Goal: Find specific page/section: Find specific page/section

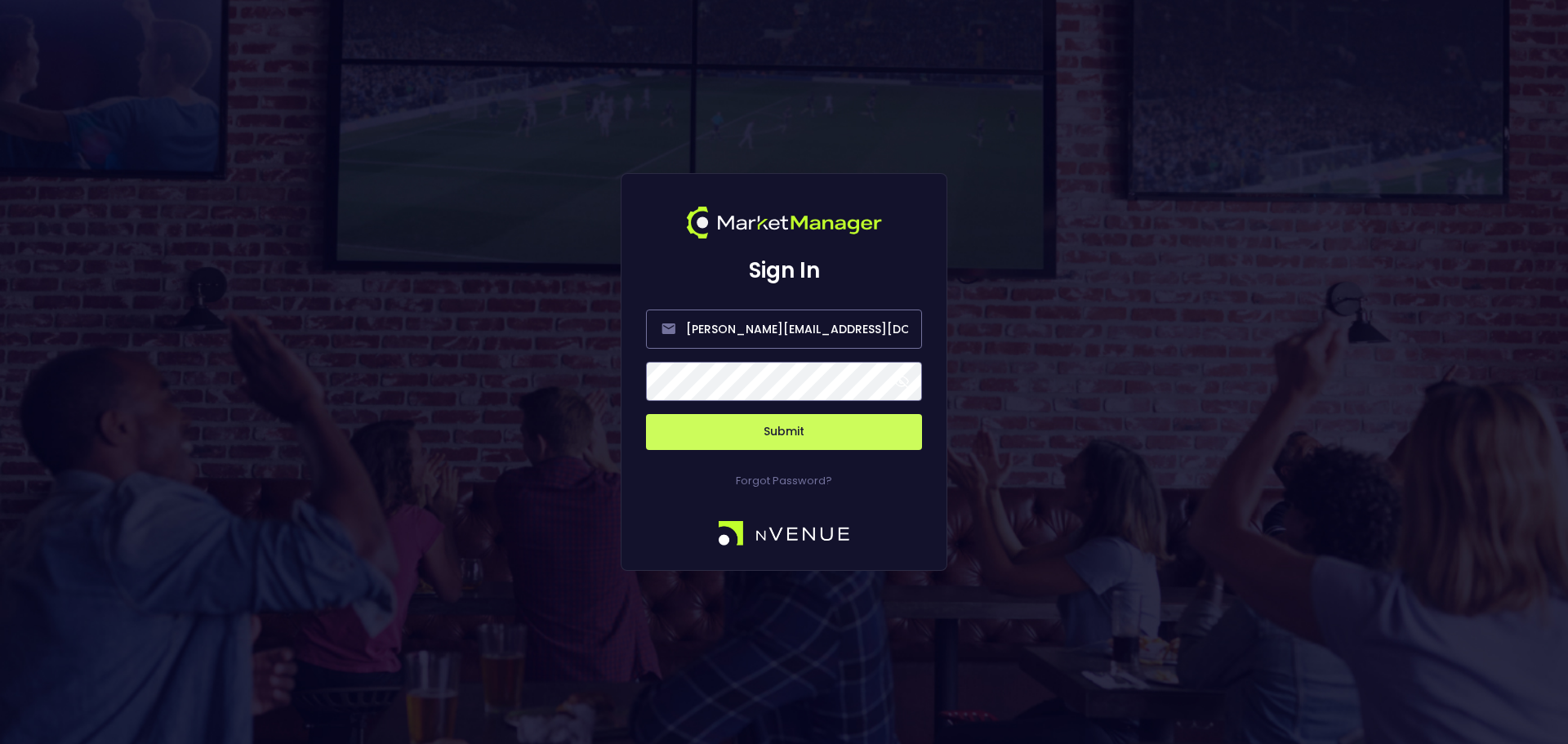
click at [815, 433] on button "Submit" at bounding box center [784, 432] width 276 height 36
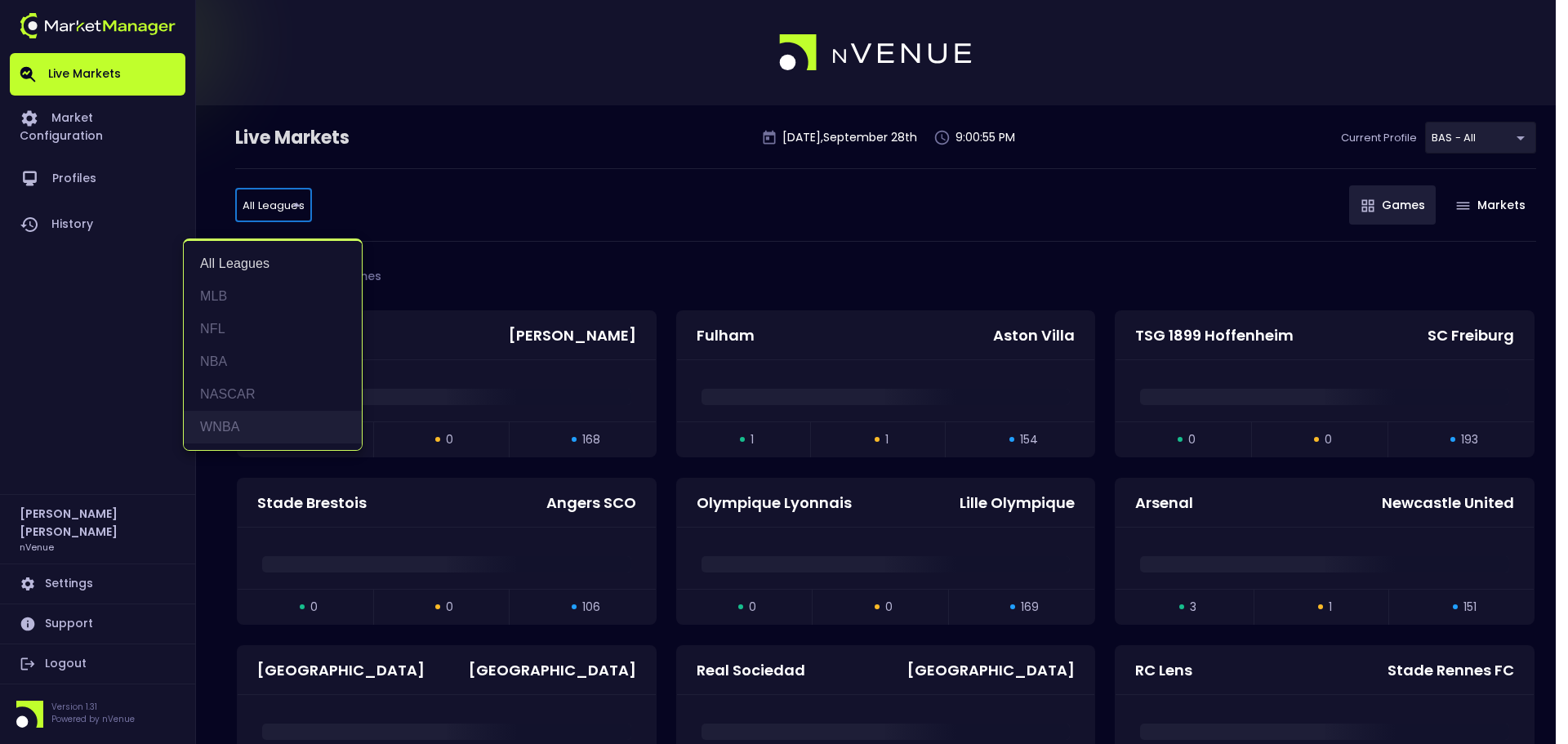
click at [241, 426] on li "WNBA" at bounding box center [272, 426] width 178 height 33
type input "WNBA"
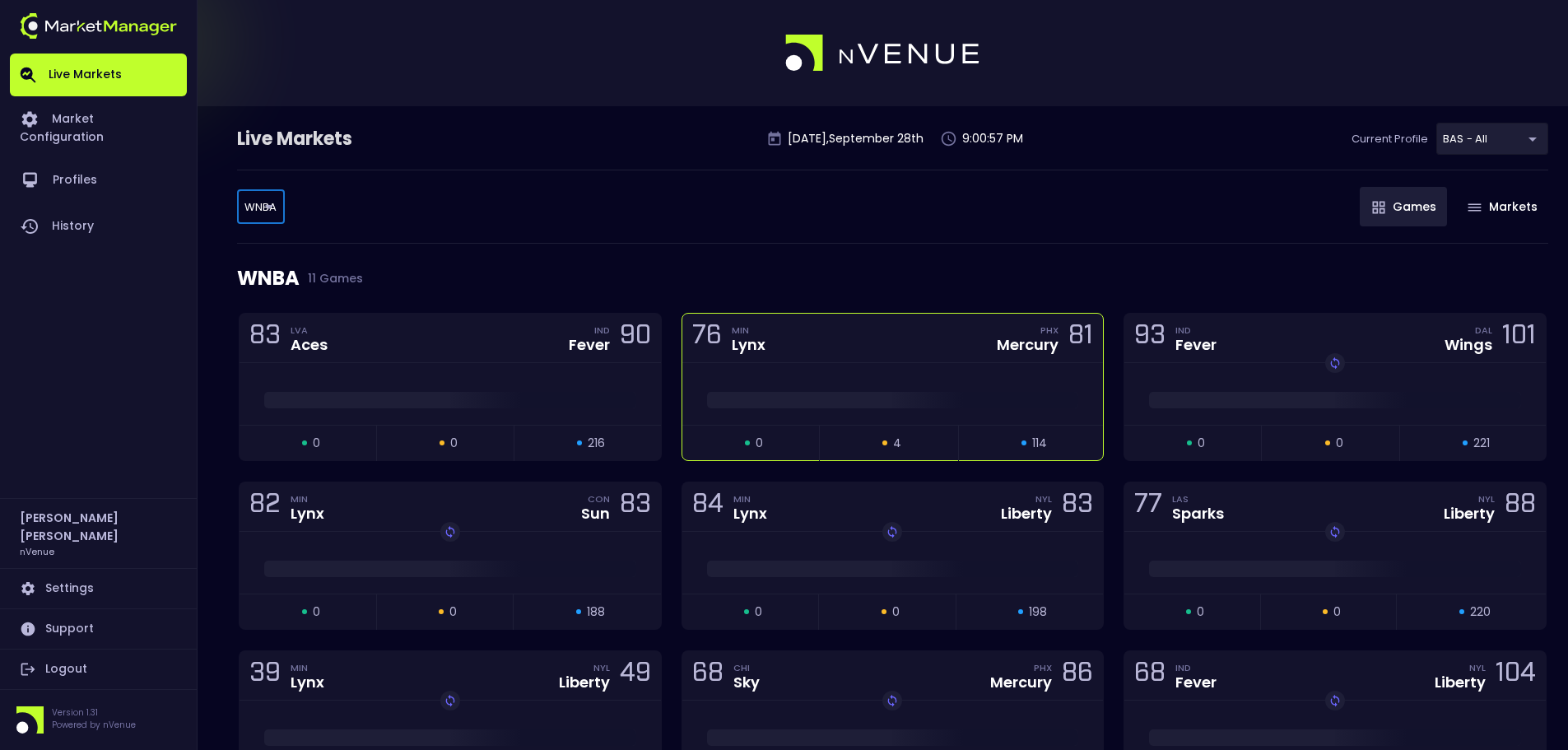
click at [906, 388] on div at bounding box center [892, 396] width 421 height 24
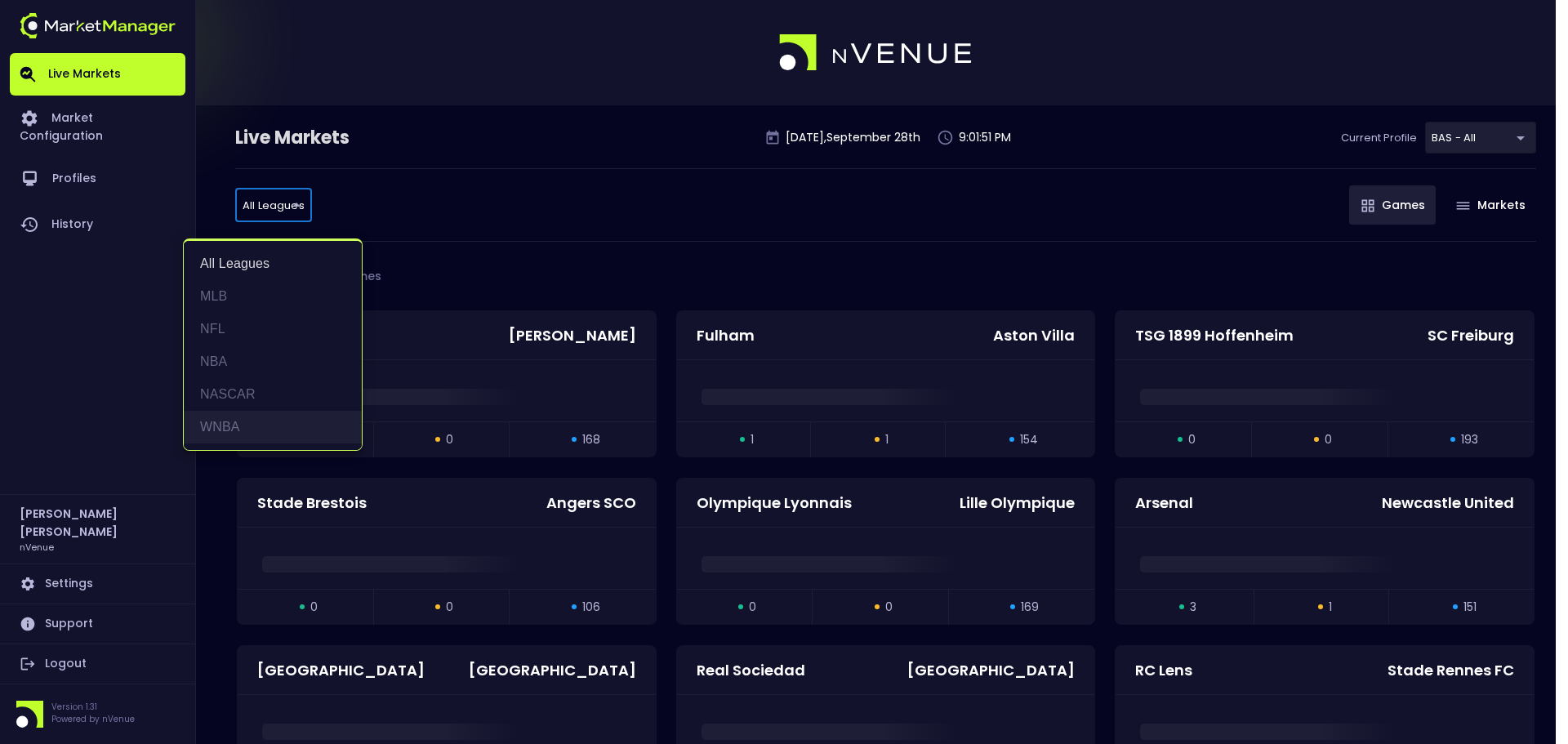
click at [256, 413] on li "WNBA" at bounding box center [272, 426] width 178 height 33
type input "WNBA"
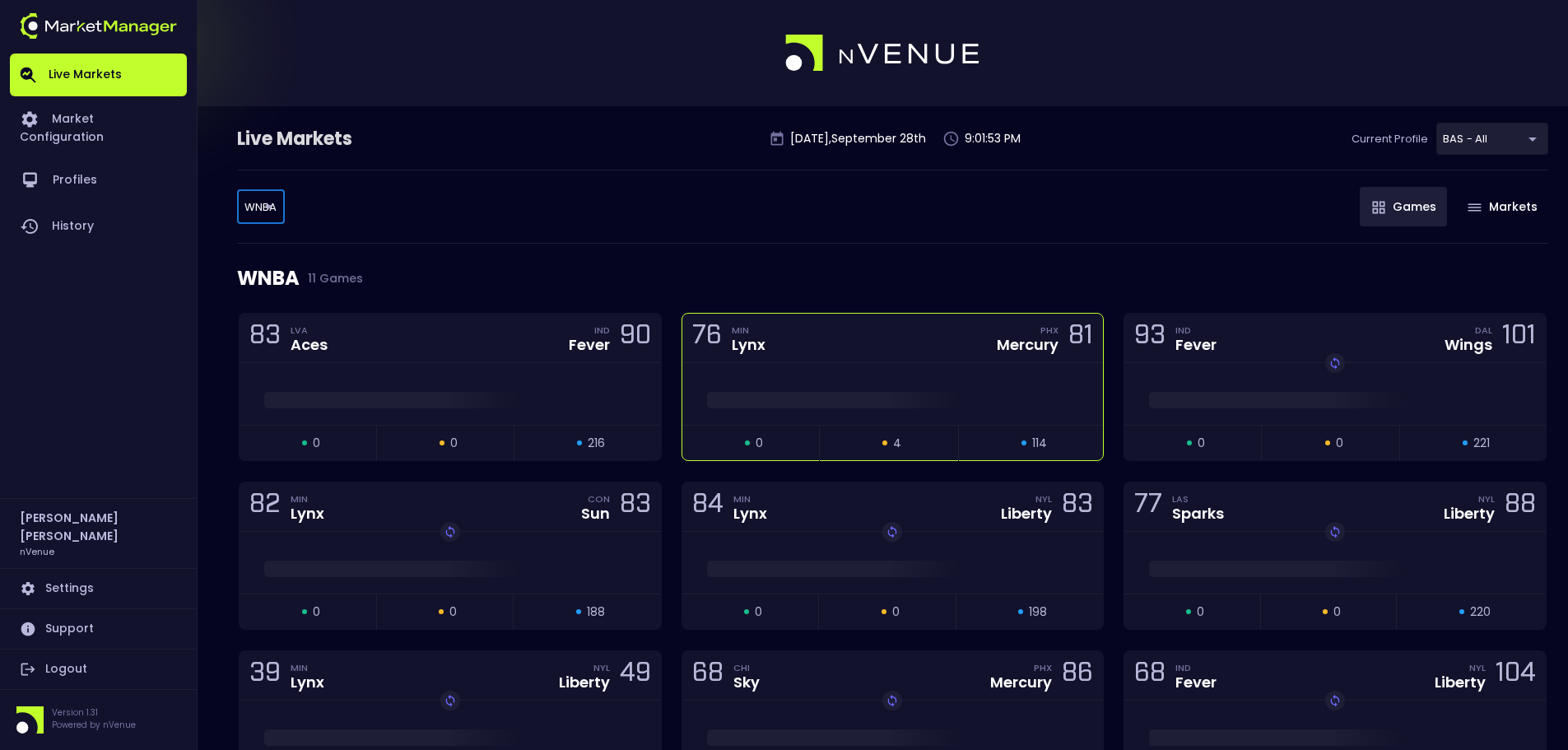
click at [876, 325] on div "76 MIN Lynx PHX Mercury 81" at bounding box center [892, 338] width 421 height 50
